Goal: Task Accomplishment & Management: Use online tool/utility

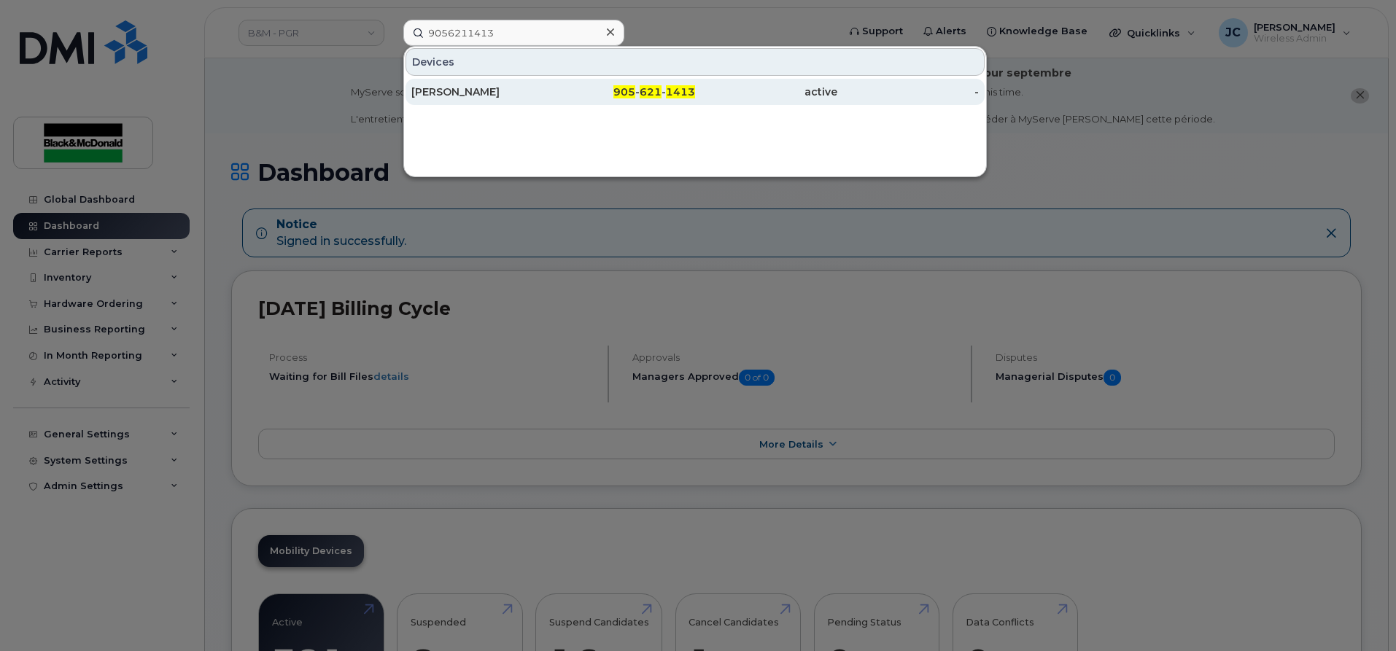
type input "9056211413"
click at [674, 87] on span "1413" at bounding box center [680, 91] width 29 height 13
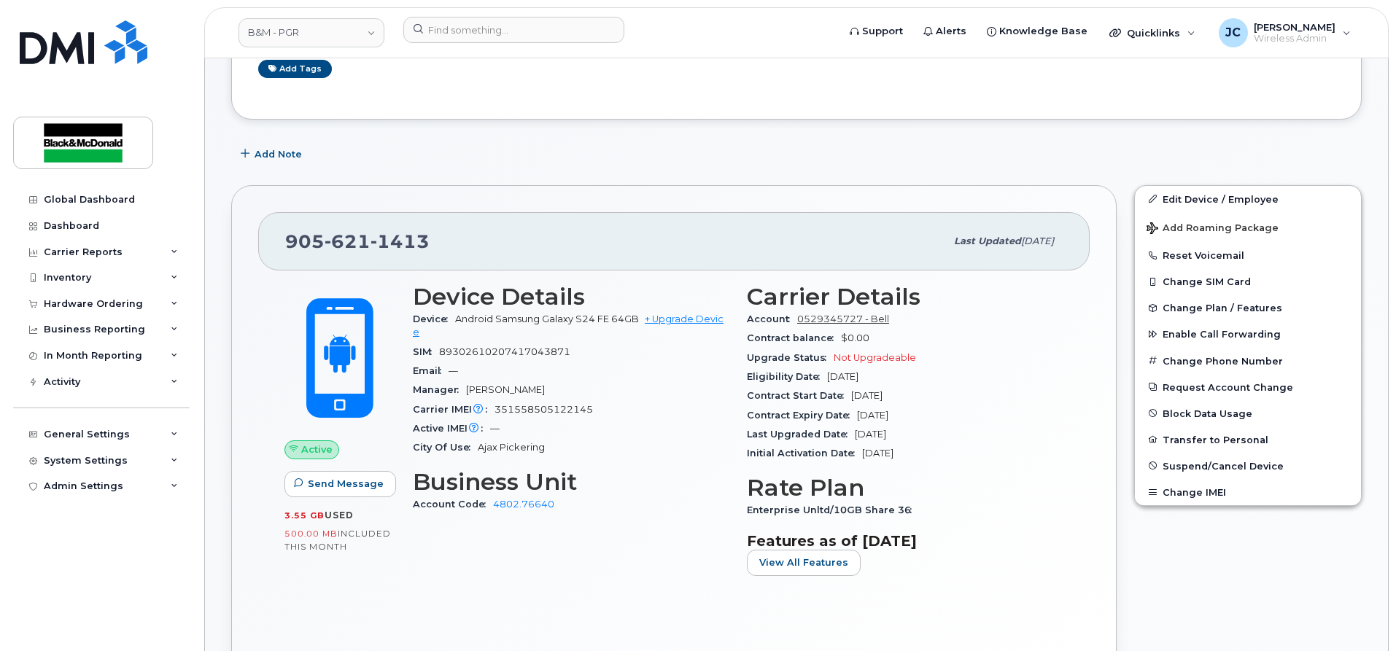
scroll to position [292, 0]
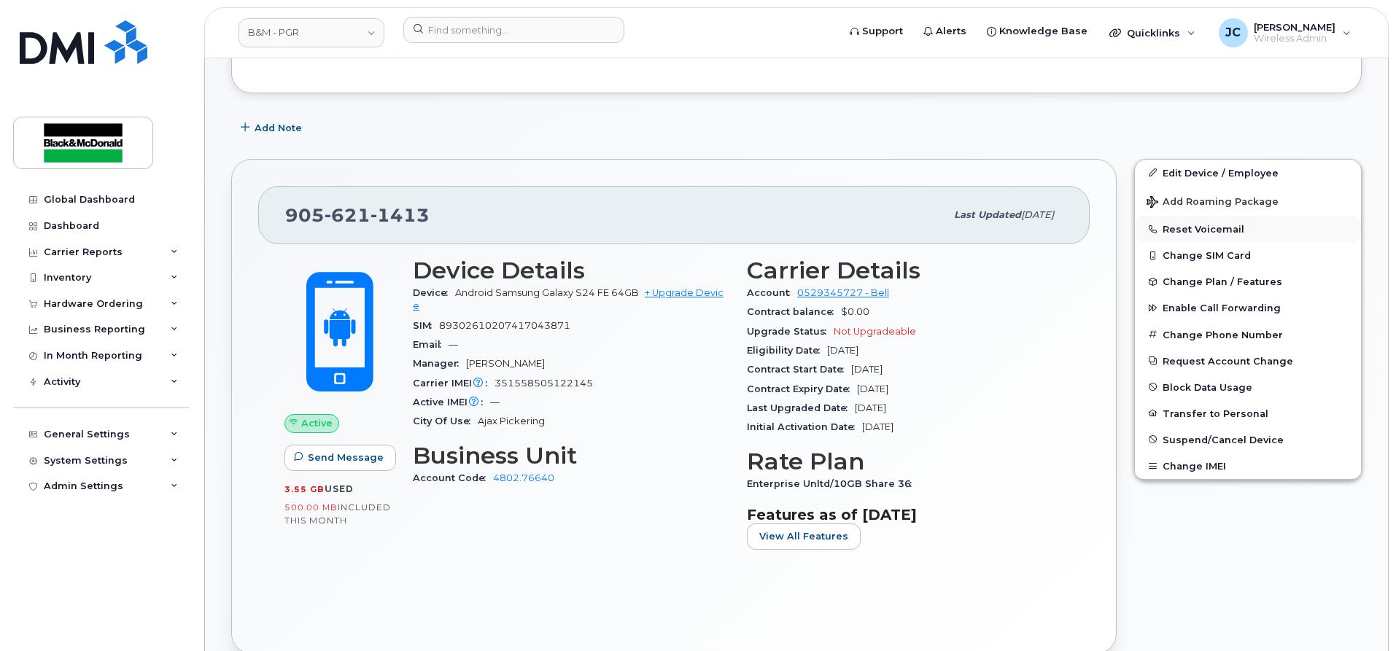
click at [1177, 230] on button "Reset Voicemail" at bounding box center [1248, 229] width 226 height 26
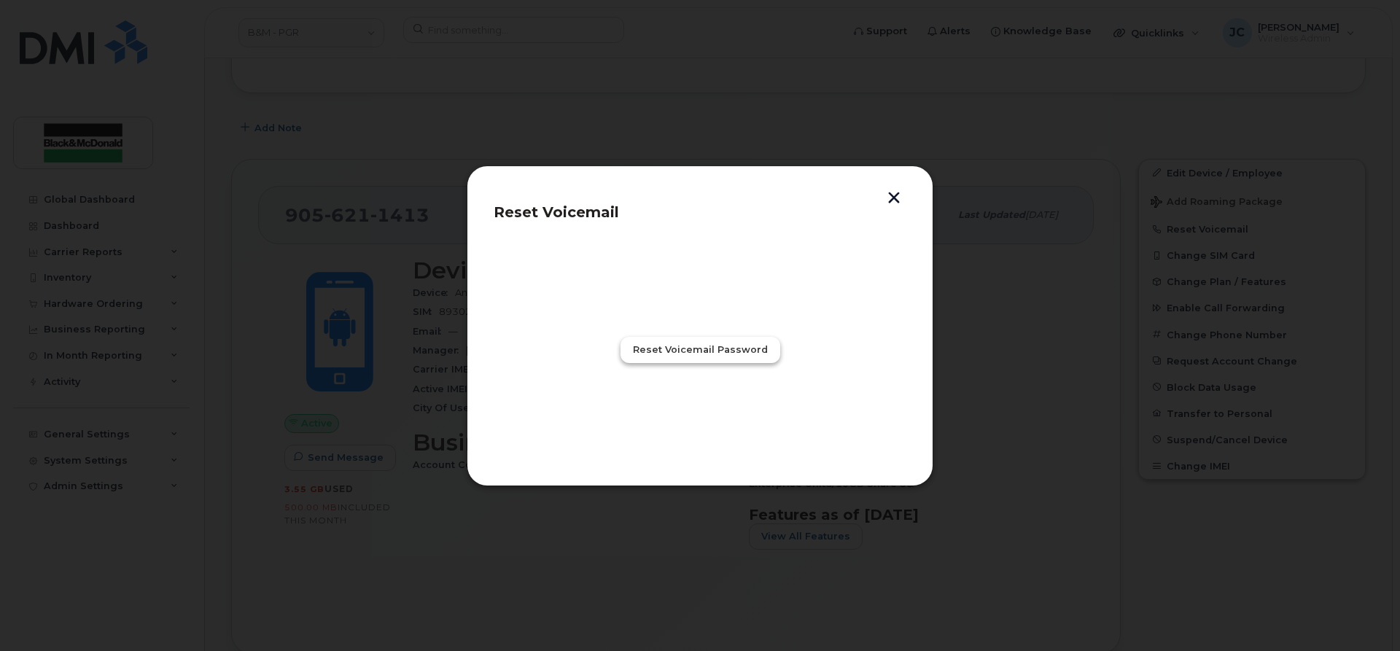
click at [683, 344] on span "Reset Voicemail Password" at bounding box center [700, 350] width 135 height 14
click at [710, 414] on span "Close" at bounding box center [700, 414] width 29 height 14
